Goal: Task Accomplishment & Management: Complete application form

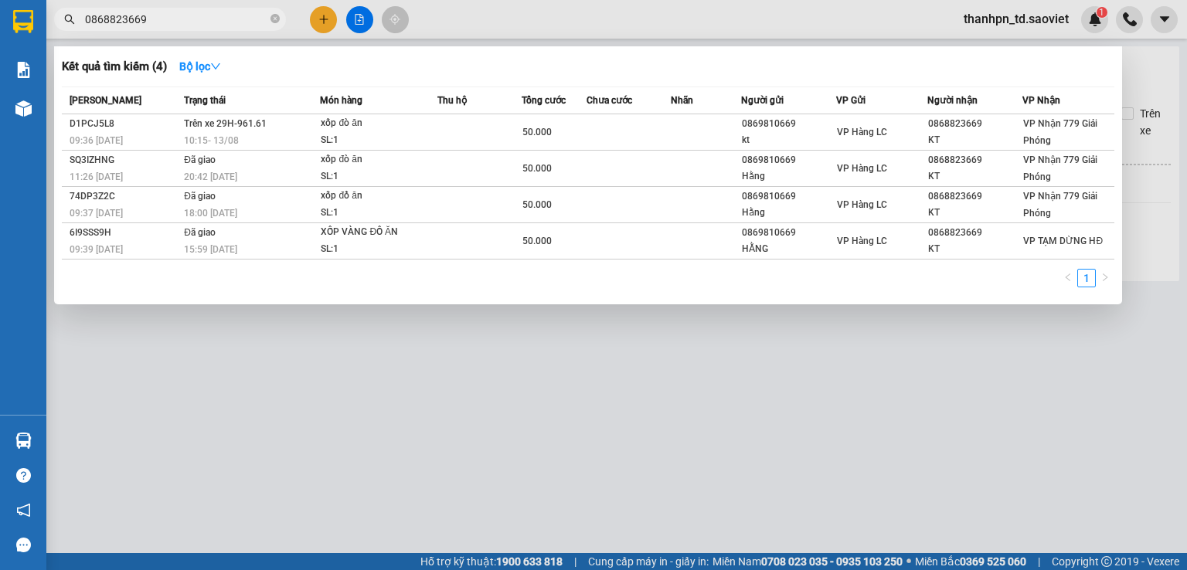
click at [142, 8] on span "0868823669" at bounding box center [170, 19] width 232 height 23
click at [145, 12] on input "0868823669" at bounding box center [176, 19] width 182 height 17
click at [147, 13] on input "0868823669" at bounding box center [176, 19] width 182 height 17
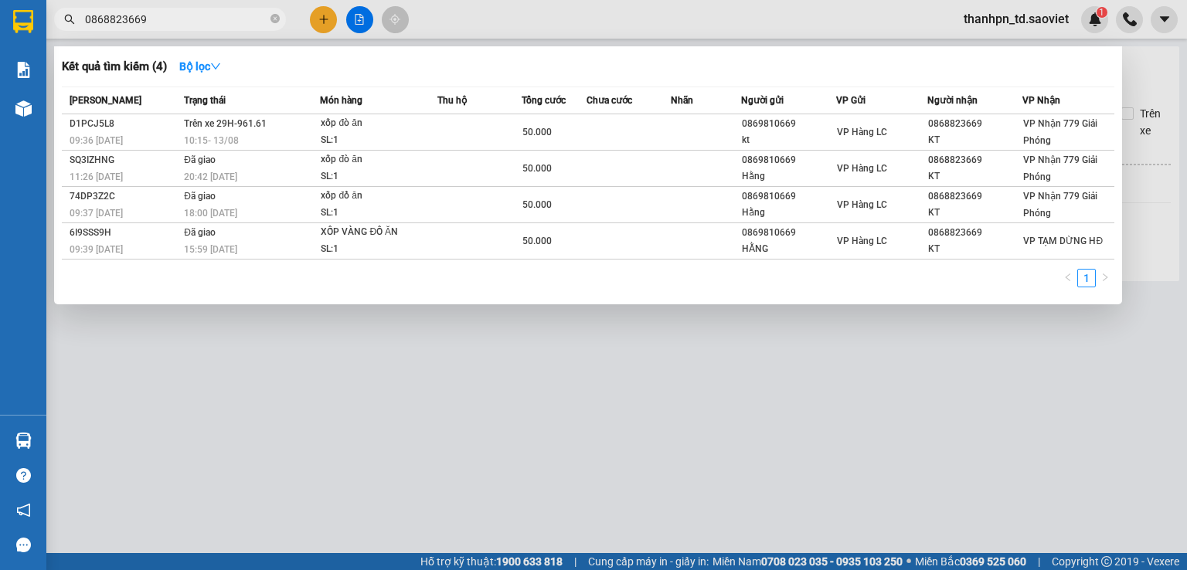
paste input "0964366222Anh"
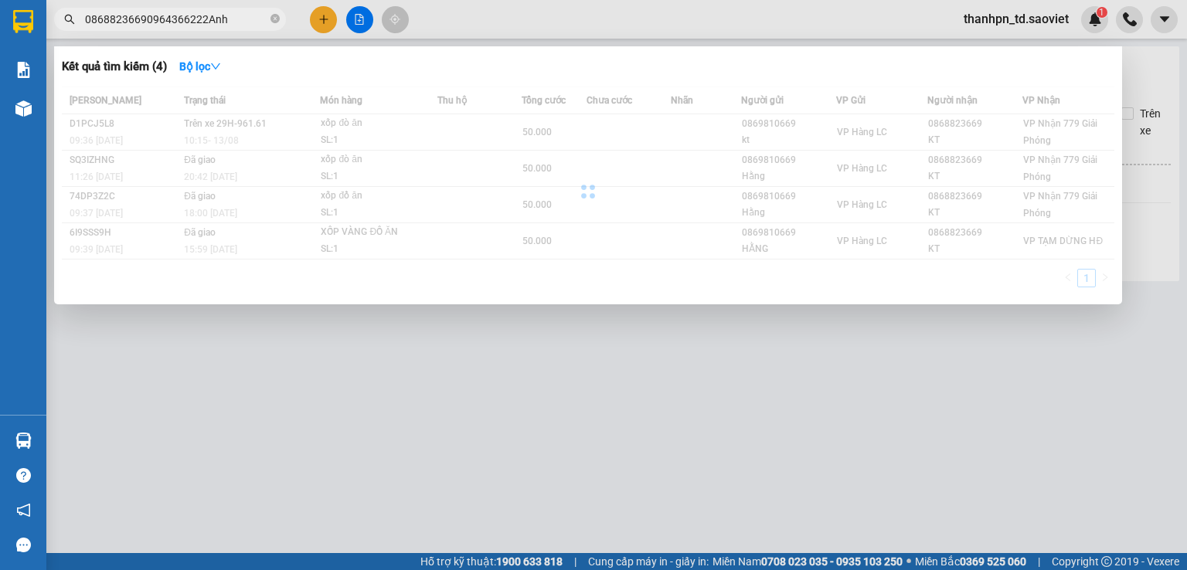
click at [196, 25] on input "08688236690964366222Anh" at bounding box center [176, 19] width 182 height 17
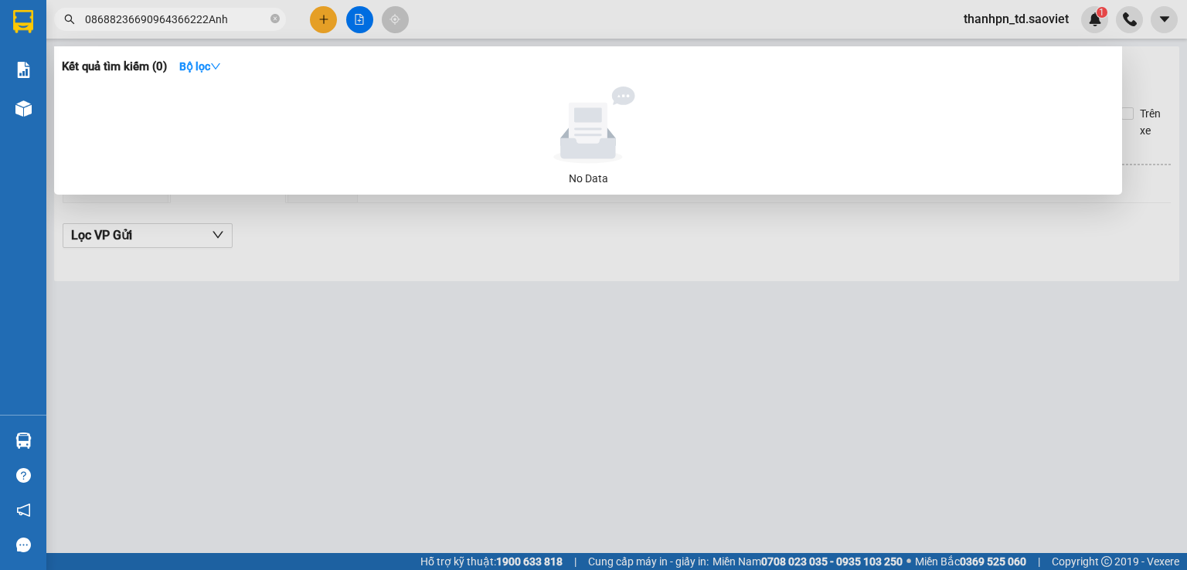
paste input "text"
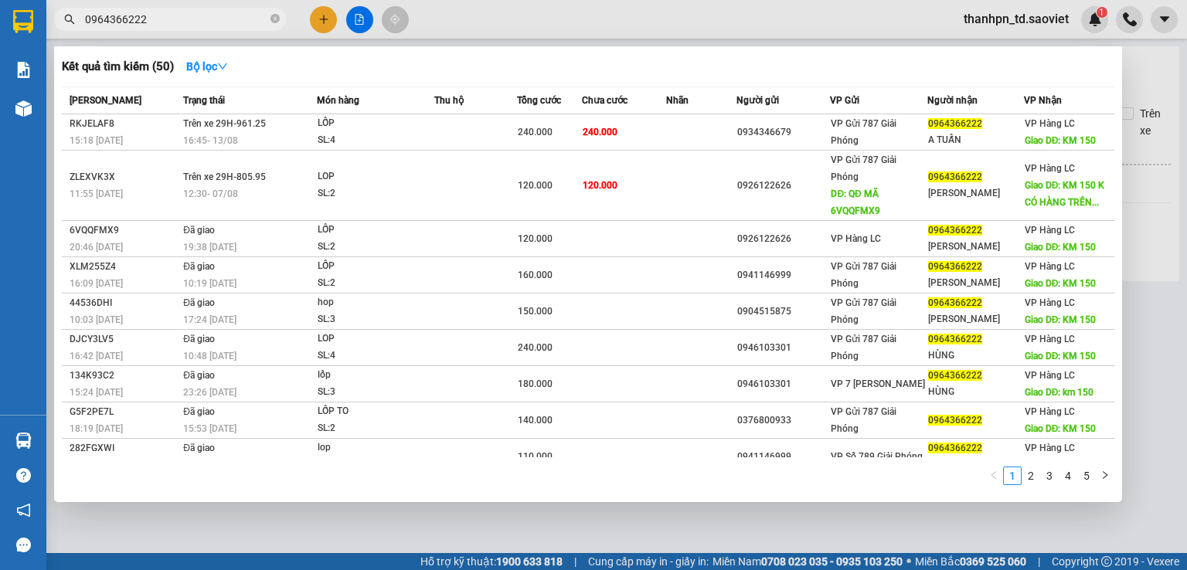
type input "0964366222"
